Goal: Transaction & Acquisition: Obtain resource

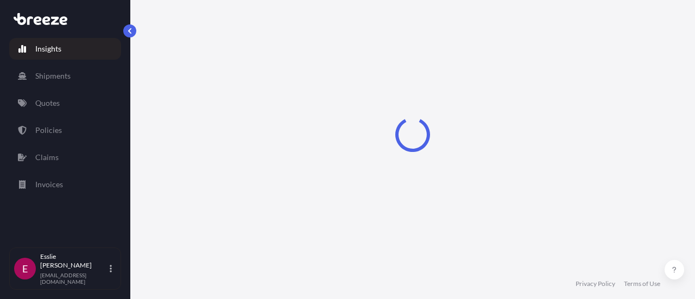
select select "2025"
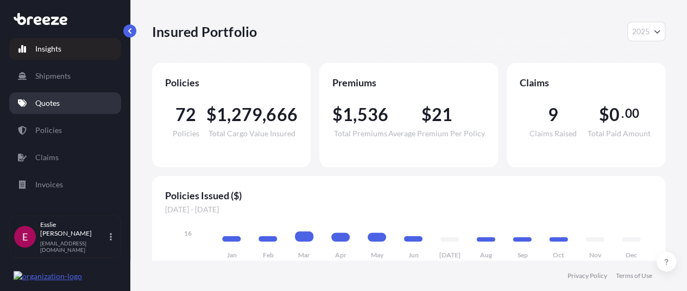
click at [61, 110] on link "Quotes" at bounding box center [65, 103] width 112 height 22
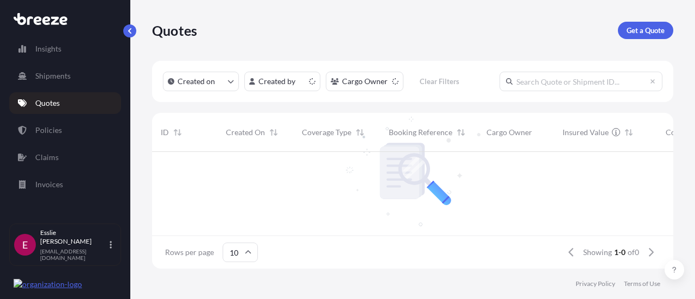
scroll to position [9, 9]
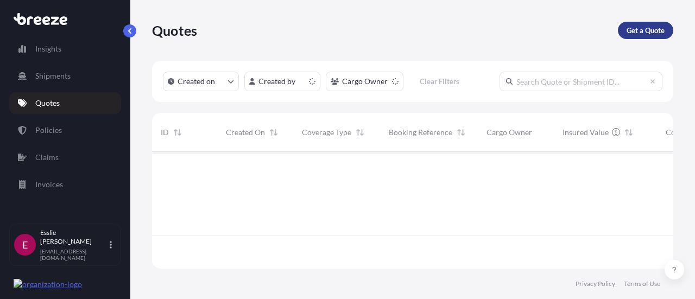
click at [636, 37] on link "Get a Quote" at bounding box center [645, 30] width 55 height 17
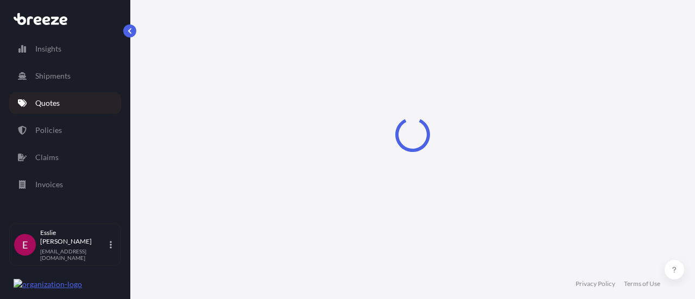
select select "Sea"
select select "1"
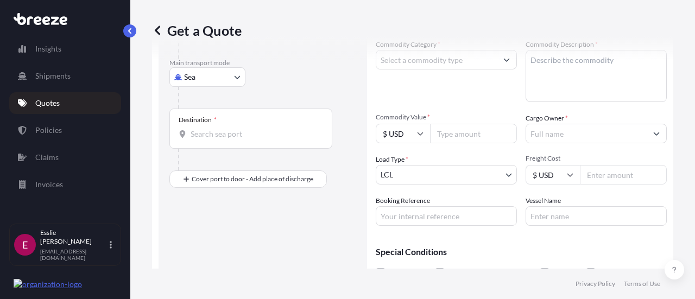
scroll to position [202, 0]
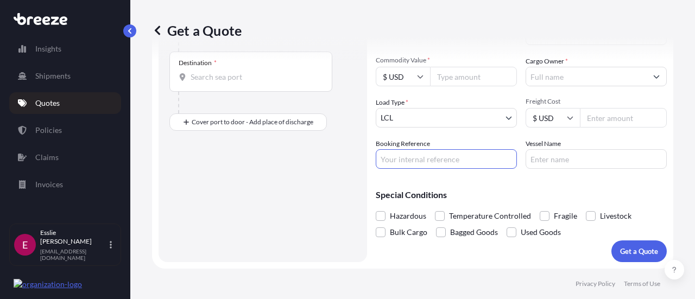
click at [431, 153] on input "Booking Reference" at bounding box center [446, 159] width 141 height 20
paste input "60112020312"
type input "60112020312"
click at [464, 80] on input "Commodity Value *" at bounding box center [473, 77] width 87 height 20
paste input "6950.00"
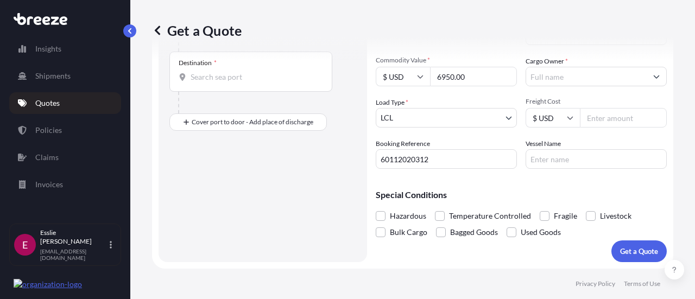
type input "6950.00"
click at [440, 55] on div "Get a Quote" at bounding box center [412, 30] width 521 height 61
click at [572, 77] on input "Cargo Owner *" at bounding box center [586, 77] width 121 height 20
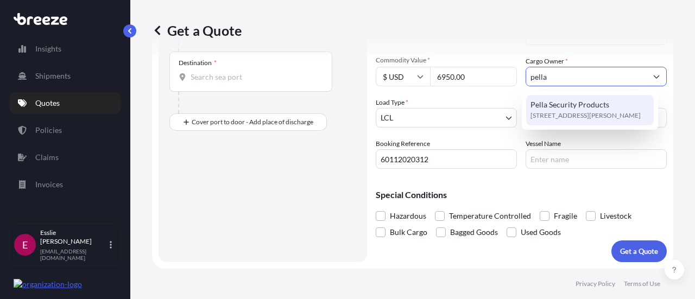
click at [572, 108] on span "Pella Security Products" at bounding box center [569, 104] width 79 height 11
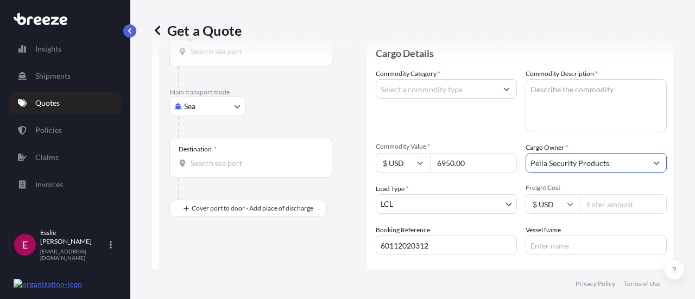
scroll to position [111, 0]
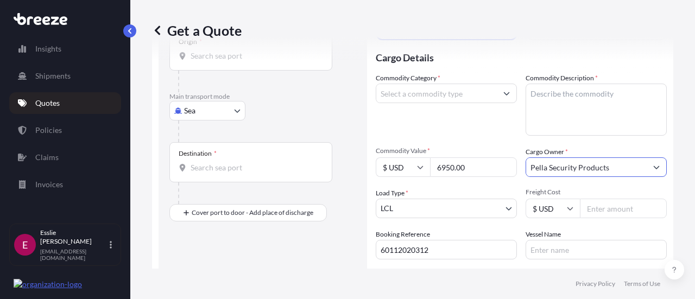
type input "Pella Security Products"
click at [467, 97] on input "Commodity Category *" at bounding box center [436, 94] width 121 height 20
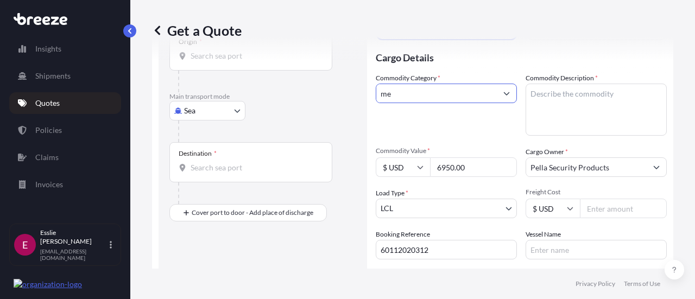
type input "m"
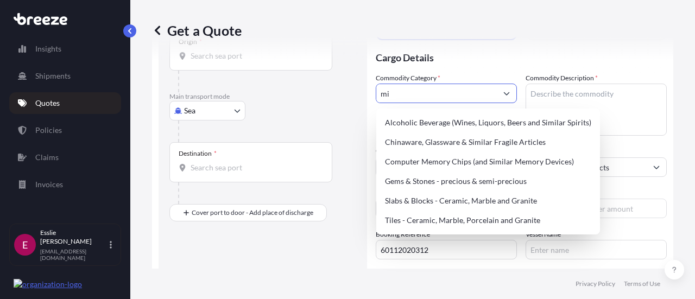
type input "m"
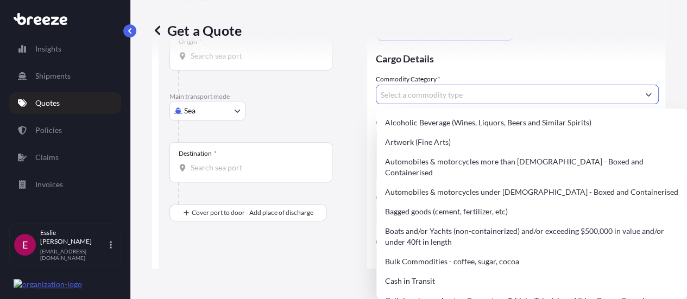
click at [216, 110] on body "6 options available. 15 options available. 1 option available. 15 options avail…" at bounding box center [343, 149] width 687 height 299
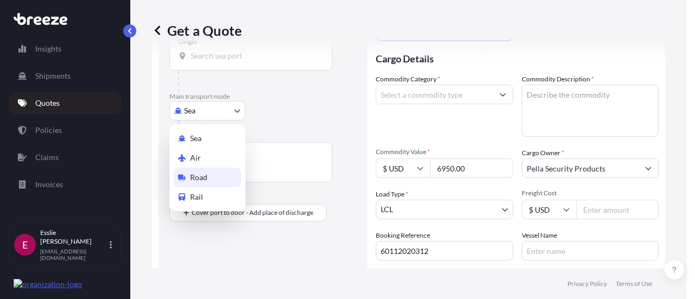
click at [219, 179] on div "Road" at bounding box center [207, 178] width 67 height 20
select select "Road"
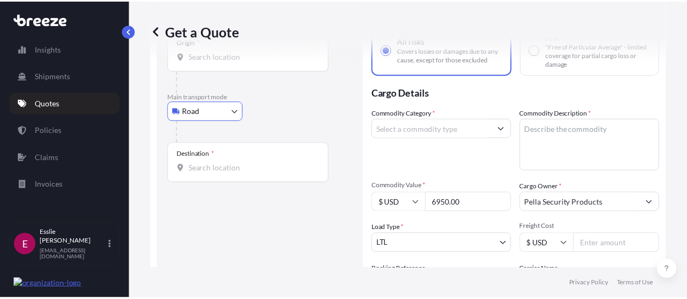
scroll to position [99, 0]
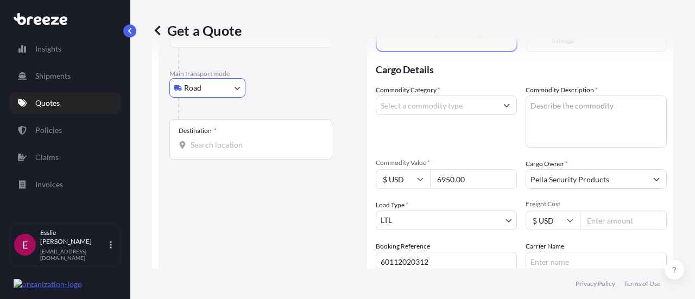
click at [433, 100] on input "Commodity Category *" at bounding box center [436, 106] width 121 height 20
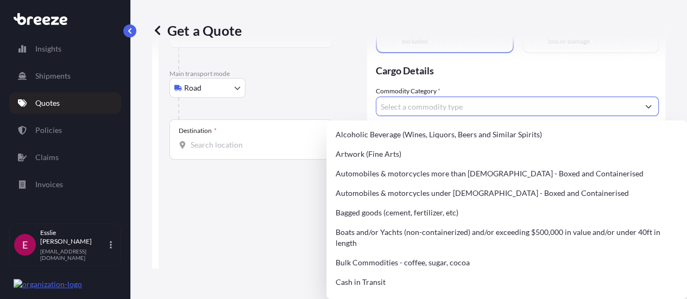
click at [433, 100] on input "Commodity Category *" at bounding box center [507, 107] width 262 height 20
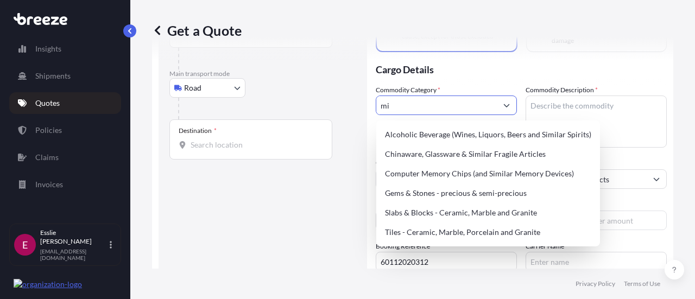
type input "m"
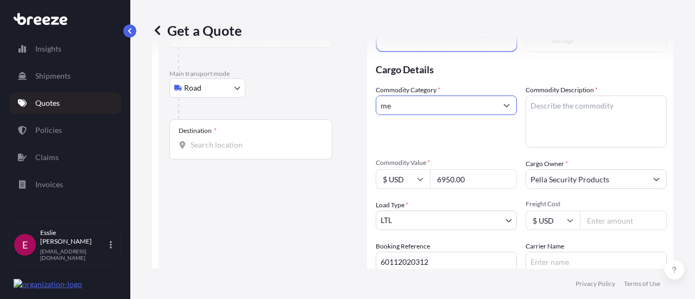
type input "m"
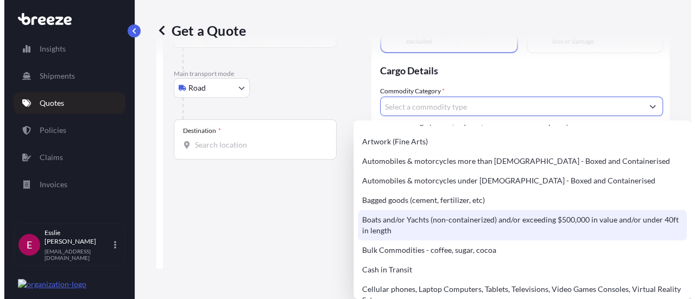
scroll to position [11, 0]
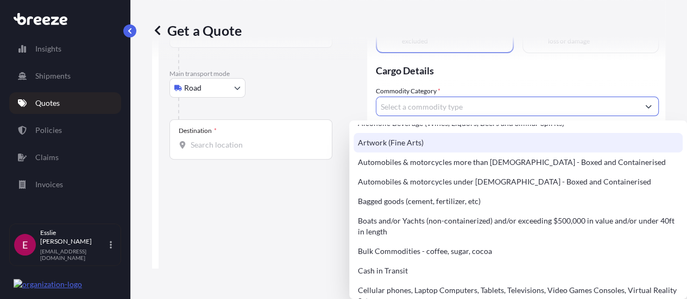
click at [264, 86] on div "Road Sea Air Road Rail" at bounding box center [262, 88] width 187 height 20
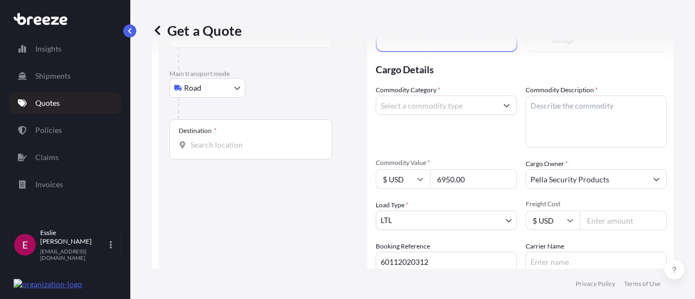
scroll to position [14, 0]
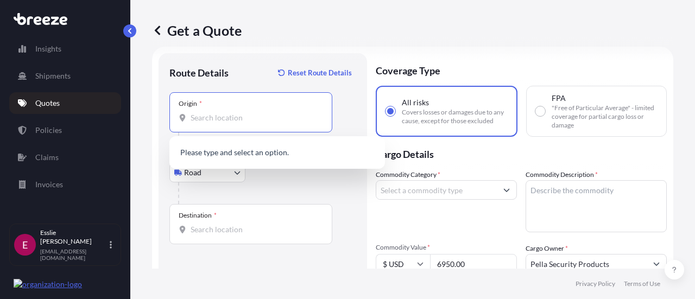
click at [217, 122] on input "Origin *" at bounding box center [255, 117] width 128 height 11
paste input "50143"
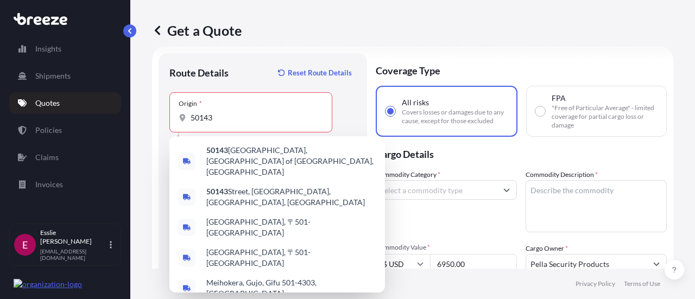
click at [231, 125] on div "Origin * 50143" at bounding box center [250, 112] width 163 height 40
click at [231, 123] on input "50143" at bounding box center [255, 117] width 128 height 11
click at [231, 125] on div "Origin * 50143" at bounding box center [250, 112] width 163 height 40
click at [231, 123] on input "50143" at bounding box center [255, 117] width 128 height 11
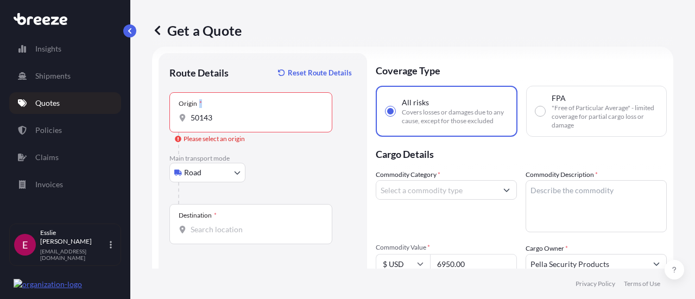
click at [231, 125] on div "Origin * 50143" at bounding box center [250, 112] width 163 height 40
click at [231, 123] on input "50143" at bounding box center [255, 117] width 128 height 11
click at [197, 122] on input "50143" at bounding box center [255, 117] width 128 height 11
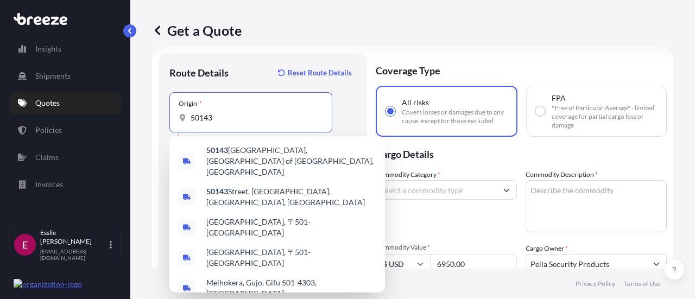
click at [197, 122] on input "50143" at bounding box center [255, 117] width 128 height 11
paste input "Leighton"
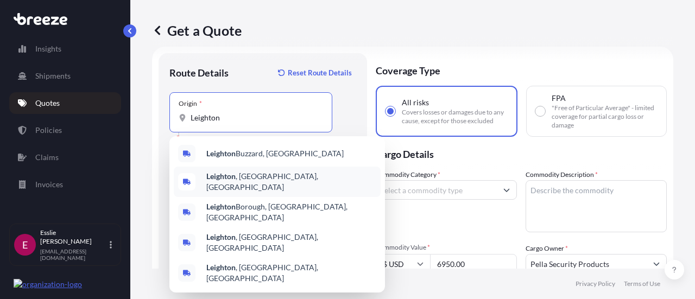
click at [239, 181] on span "Leighton , [GEOGRAPHIC_DATA], [GEOGRAPHIC_DATA]" at bounding box center [291, 182] width 170 height 22
type input "Leighton, [GEOGRAPHIC_DATA], [GEOGRAPHIC_DATA]"
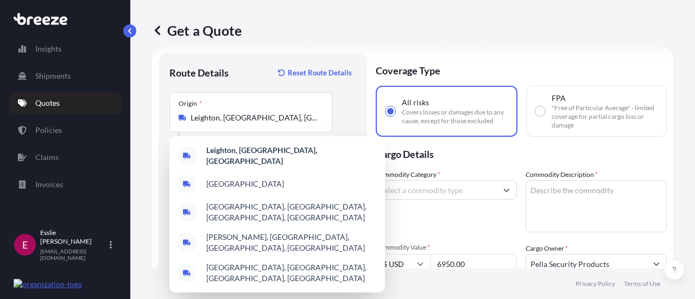
click at [254, 54] on div "Get a Quote" at bounding box center [412, 30] width 521 height 61
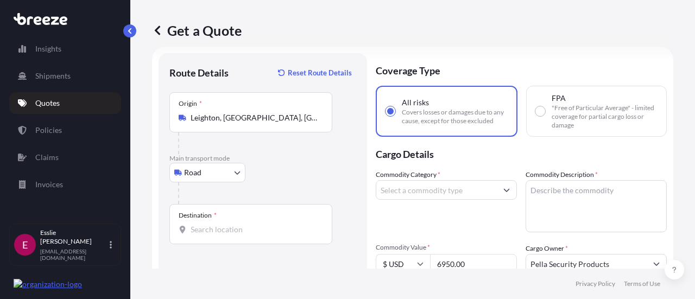
click at [219, 216] on div "Destination *" at bounding box center [250, 224] width 163 height 40
click at [219, 224] on input "Destination *" at bounding box center [255, 229] width 128 height 11
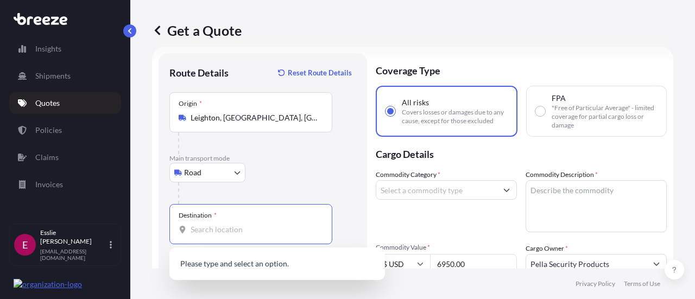
paste input "53959"
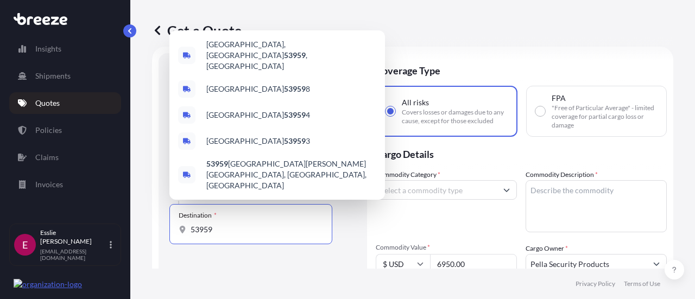
scroll to position [72, 0]
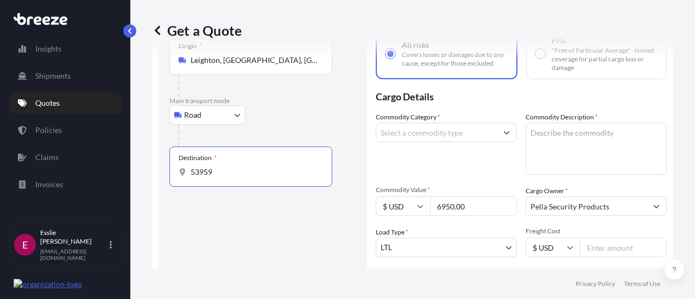
click at [243, 170] on input "53959" at bounding box center [255, 172] width 128 height 11
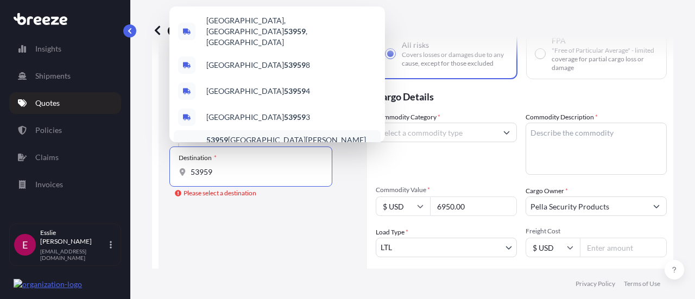
click at [223, 170] on input "53959" at bounding box center [255, 172] width 128 height 11
paste input "[GEOGRAPHIC_DATA]"
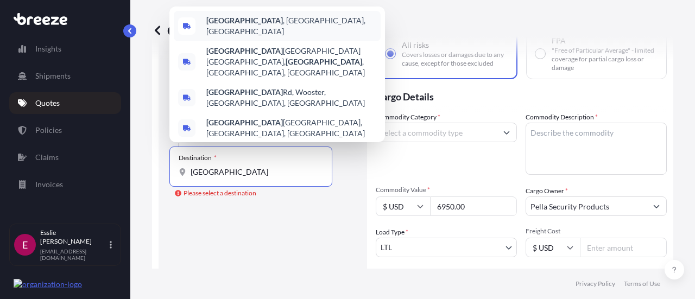
click at [275, 18] on div "[GEOGRAPHIC_DATA] , [GEOGRAPHIC_DATA], [GEOGRAPHIC_DATA]" at bounding box center [277, 26] width 207 height 30
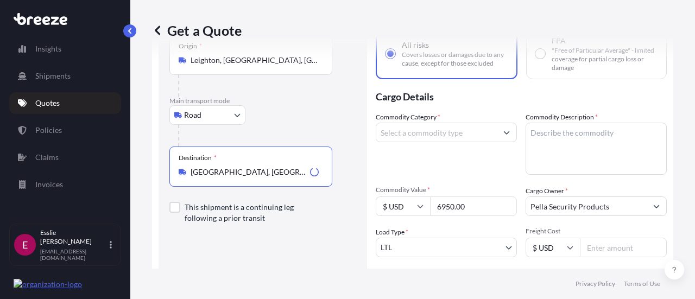
type input "[GEOGRAPHIC_DATA], [GEOGRAPHIC_DATA], [GEOGRAPHIC_DATA]"
click at [570, 154] on textarea "Commodity Description *" at bounding box center [596, 149] width 141 height 52
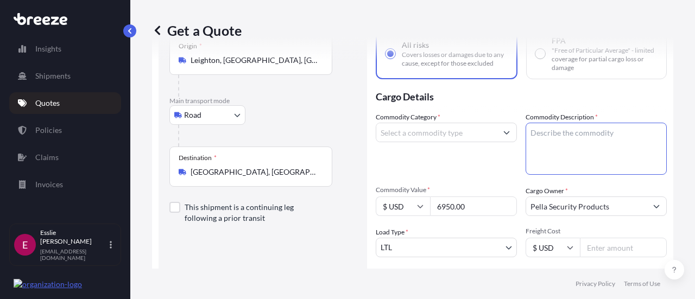
click at [564, 140] on textarea "Commodity Description *" at bounding box center [596, 149] width 141 height 52
paste textarea "SAFES OR VAULTS, OR PARTS THEREOF, NOI"
type textarea "SAFES OR VAULTS, OR PARTS THEREOF, NOI"
click at [438, 123] on div at bounding box center [446, 133] width 141 height 20
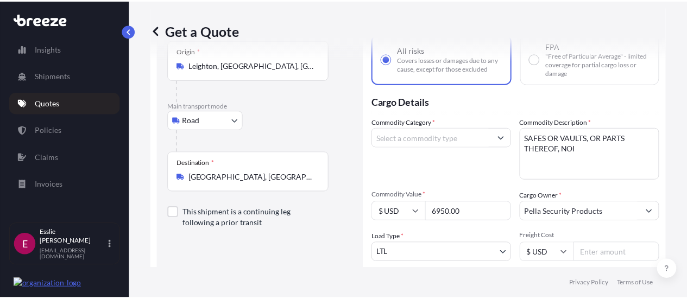
scroll to position [63, 0]
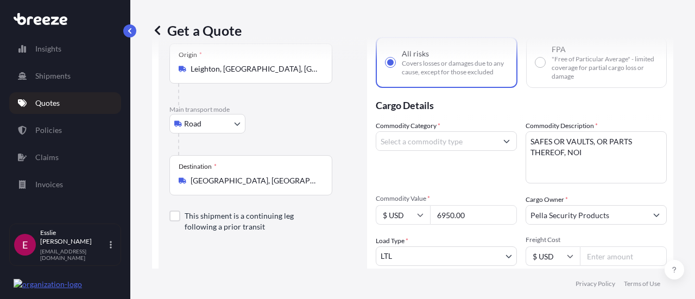
click at [431, 136] on input "Commodity Category *" at bounding box center [436, 141] width 121 height 20
type input "s"
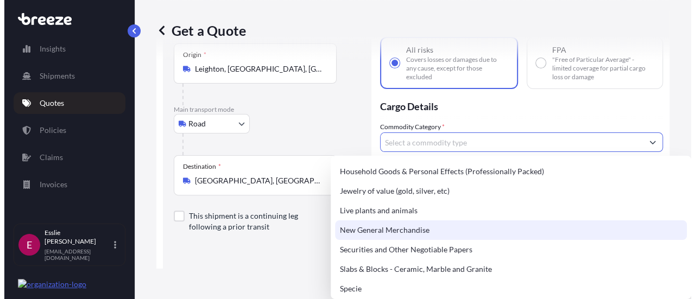
scroll to position [420, 0]
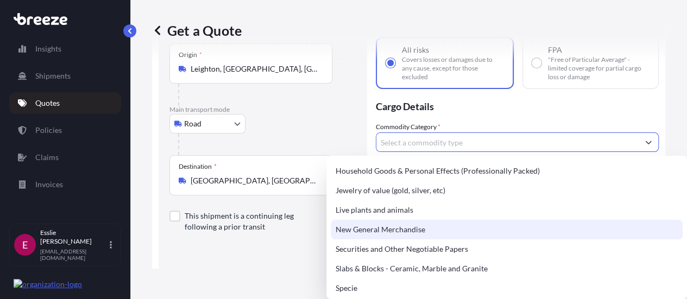
click at [456, 232] on div "New General Merchandise" at bounding box center [507, 230] width 352 height 20
type input "New General Merchandise"
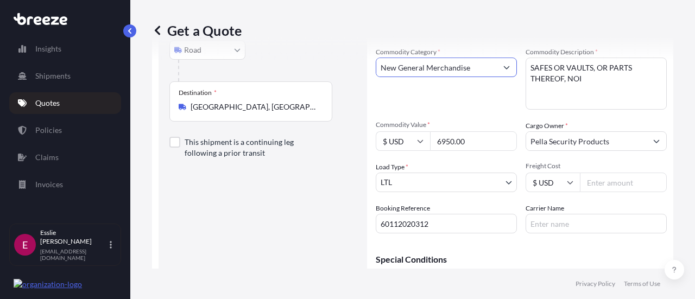
scroll to position [202, 0]
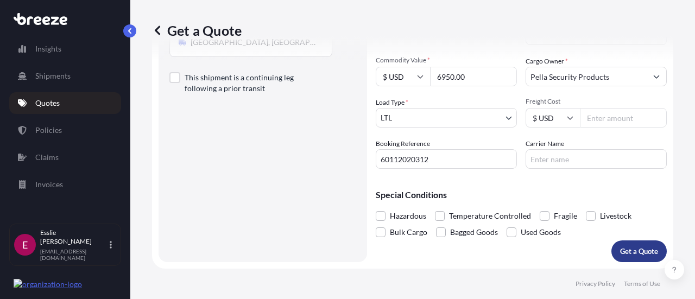
click at [611, 250] on button "Get a Quote" at bounding box center [638, 252] width 55 height 22
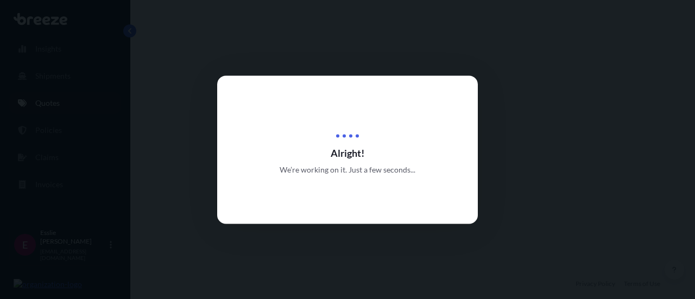
select select "Road"
select select "1"
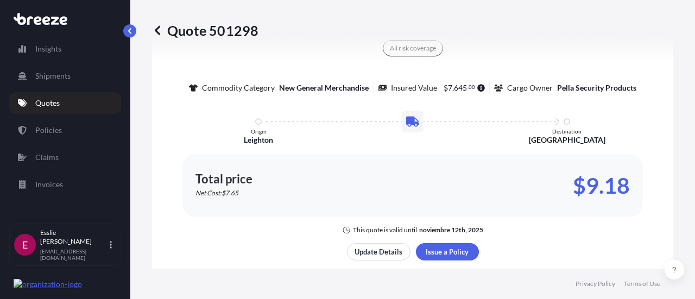
scroll to position [699, 0]
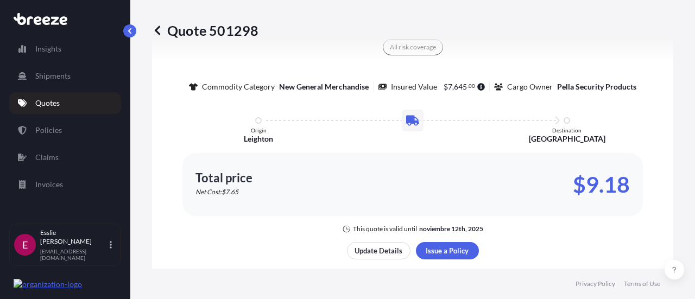
click at [589, 188] on p "$9.18" at bounding box center [601, 184] width 57 height 17
copy div "$9.18"
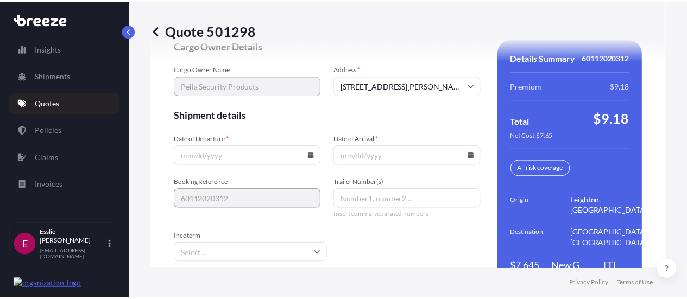
scroll to position [1620, 0]
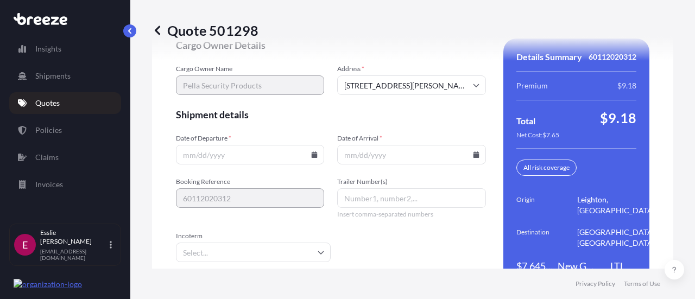
click at [311, 154] on icon at bounding box center [314, 154] width 7 height 7
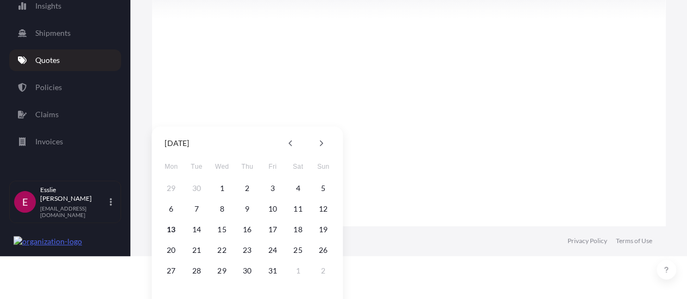
scroll to position [60, 0]
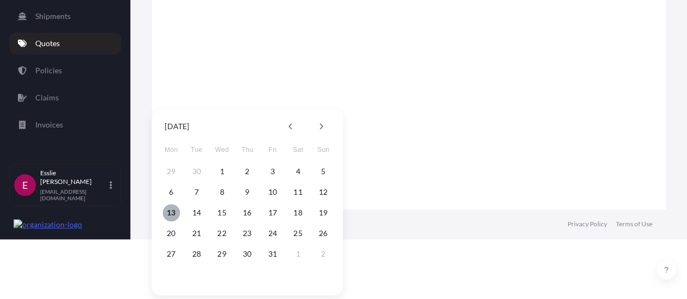
click at [167, 213] on button "13" at bounding box center [170, 212] width 17 height 17
type input "[DATE]"
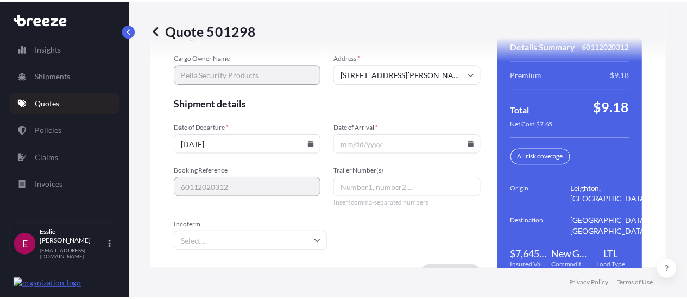
scroll to position [1620, 0]
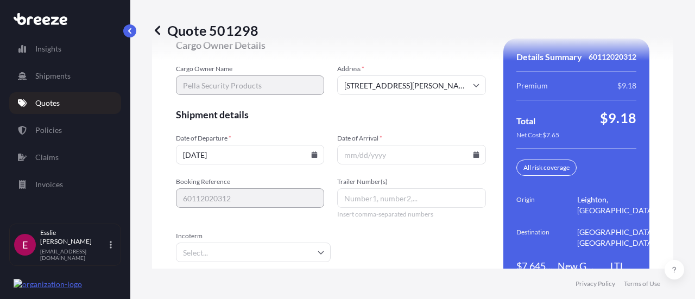
click at [473, 157] on icon at bounding box center [476, 154] width 6 height 7
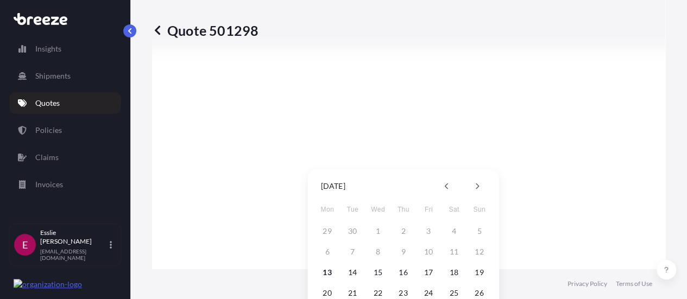
scroll to position [60, 0]
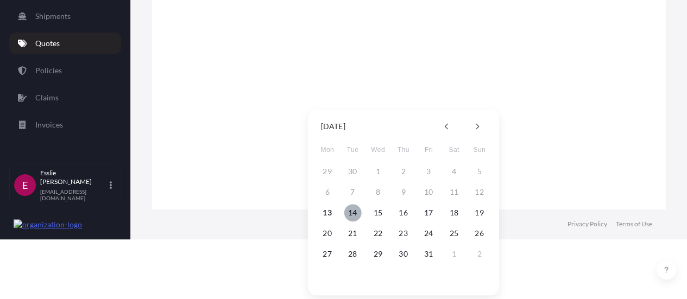
click at [351, 210] on button "14" at bounding box center [352, 212] width 17 height 17
type input "[DATE]"
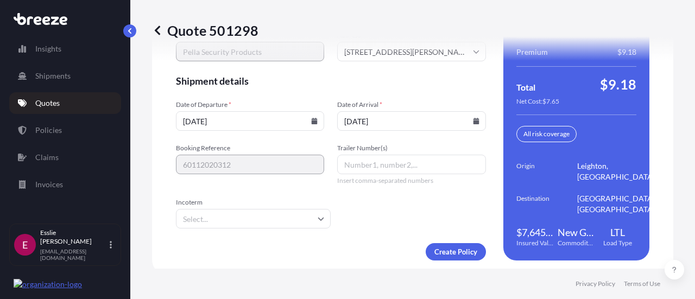
scroll to position [1660, 0]
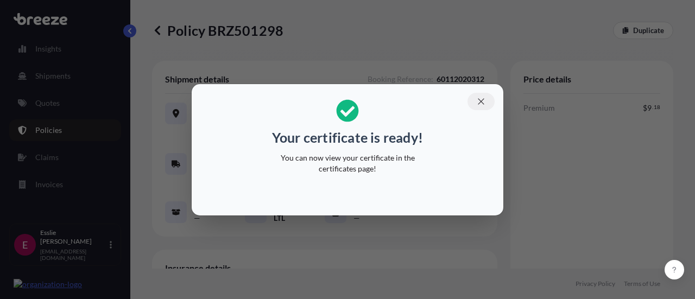
click at [484, 105] on icon "button" at bounding box center [481, 102] width 10 height 10
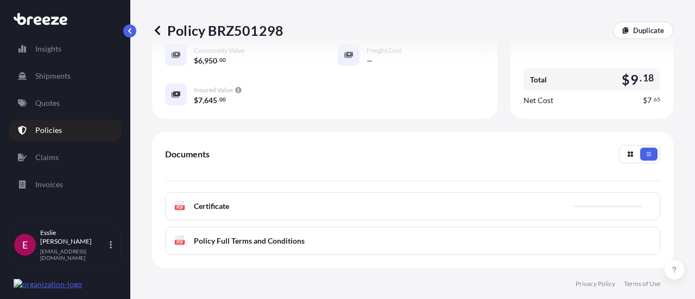
scroll to position [339, 0]
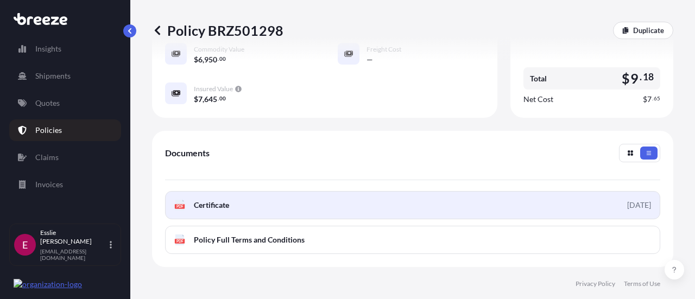
click at [560, 200] on link "PDF Certificate [DATE]" at bounding box center [412, 205] width 495 height 28
